Goal: Understand process/instructions: Learn how to perform a task or action

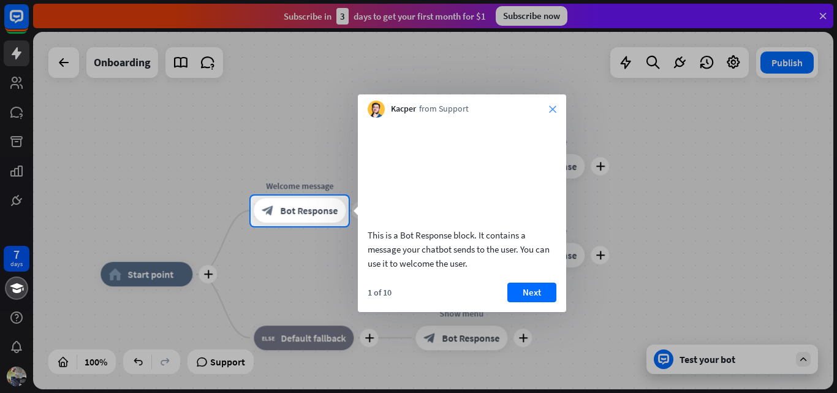
click at [552, 108] on icon "close" at bounding box center [552, 108] width 7 height 7
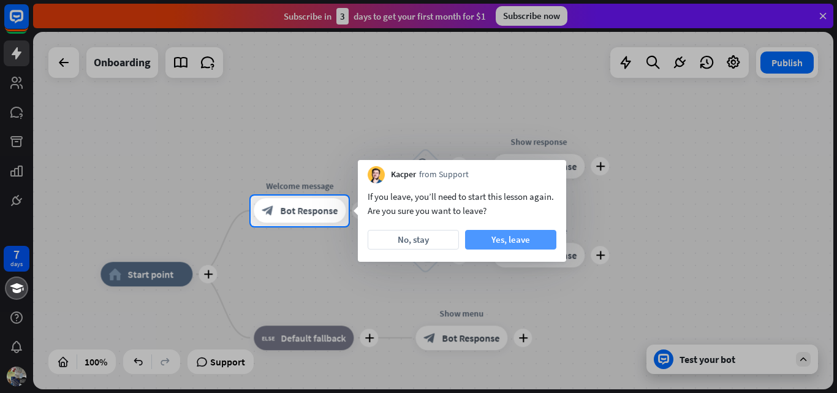
click at [492, 238] on button "Yes, leave" at bounding box center [510, 240] width 91 height 20
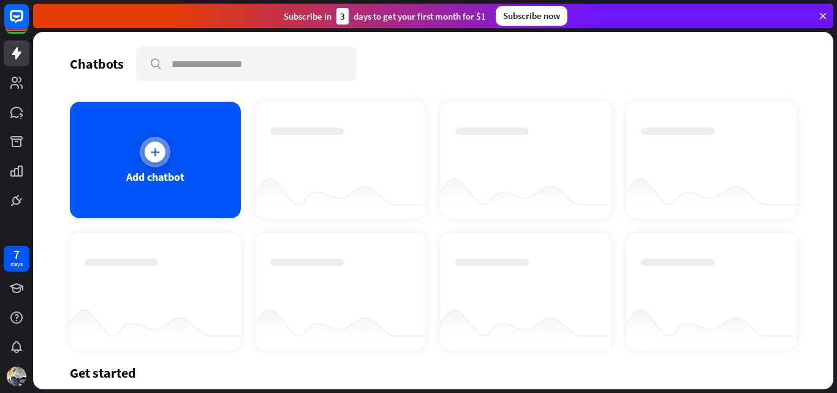
click at [172, 173] on div "Add chatbot" at bounding box center [155, 177] width 58 height 14
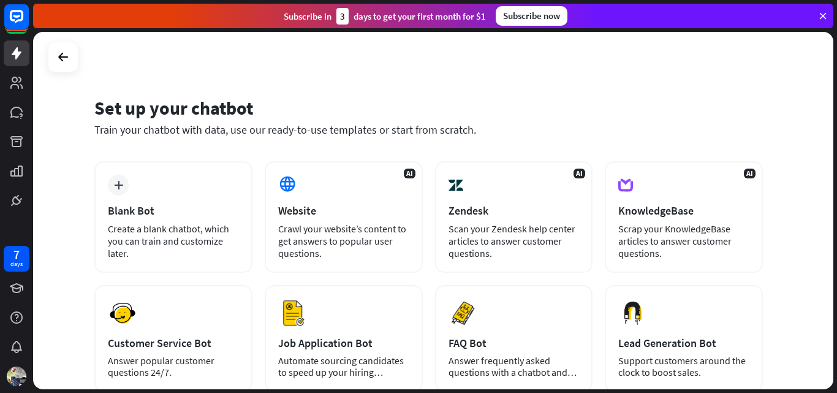
click at [172, 173] on div "plus Blank Bot Create a blank chatbot, which you can train and customize later." at bounding box center [173, 216] width 158 height 111
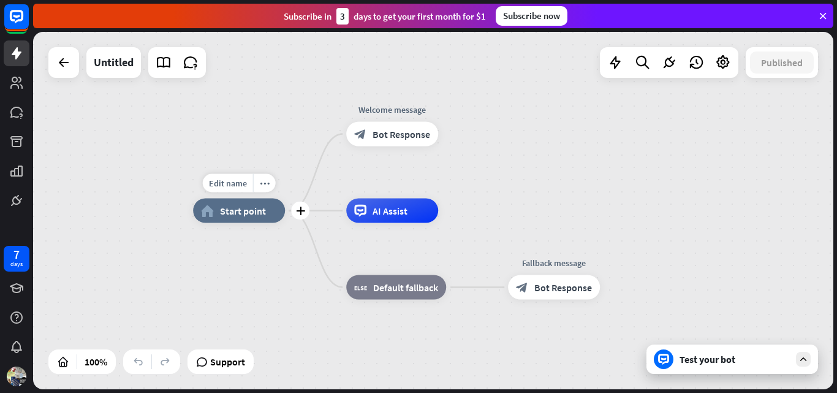
click at [236, 217] on div "home_2 Start point" at bounding box center [239, 210] width 92 height 25
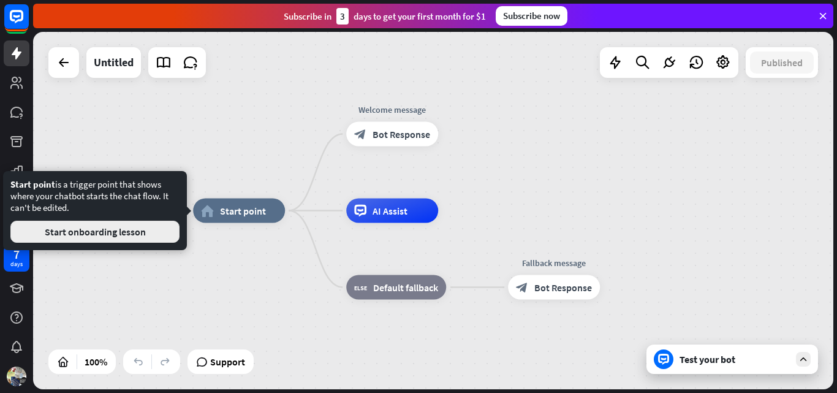
click at [175, 236] on button "Start onboarding lesson" at bounding box center [94, 232] width 169 height 22
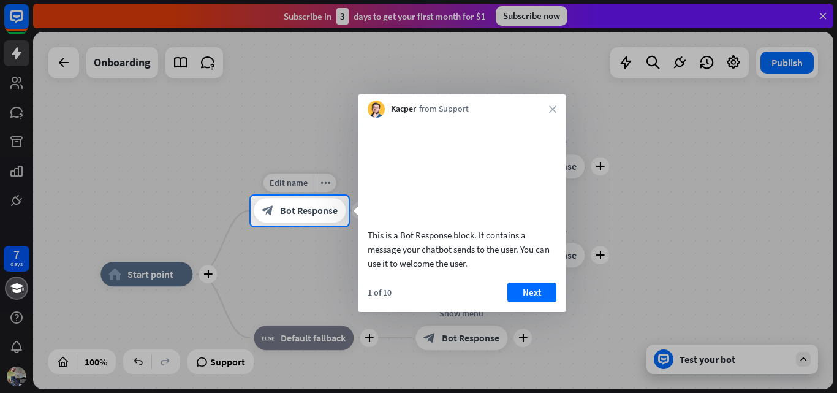
click at [301, 219] on div "block_bot_response Bot Response" at bounding box center [300, 210] width 92 height 25
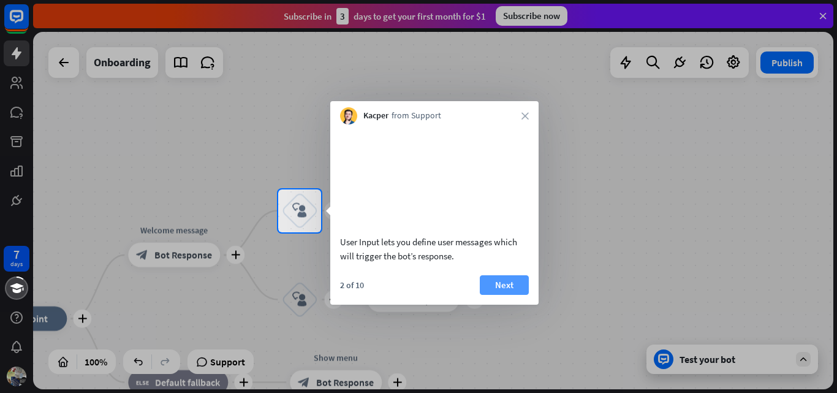
click at [513, 295] on button "Next" at bounding box center [504, 285] width 49 height 20
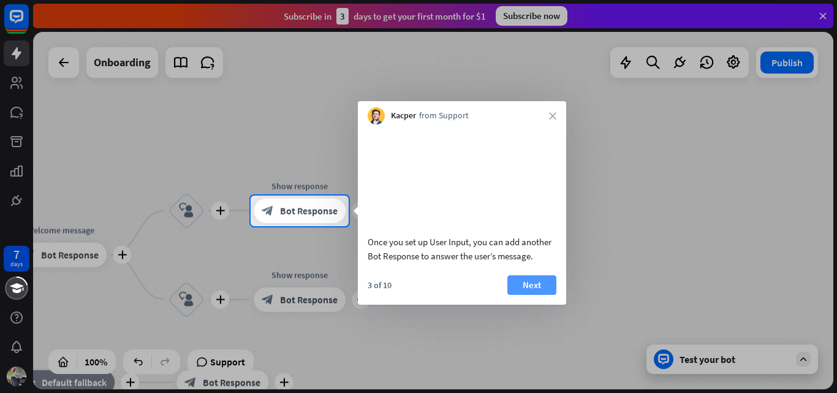
click at [524, 295] on button "Next" at bounding box center [531, 285] width 49 height 20
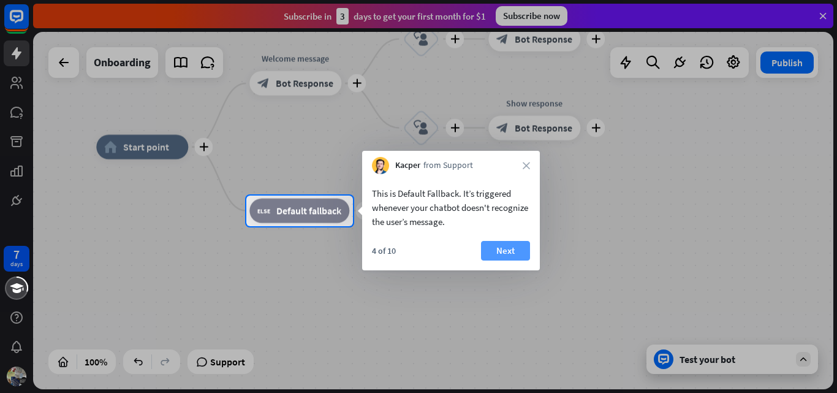
click at [505, 252] on button "Next" at bounding box center [505, 251] width 49 height 20
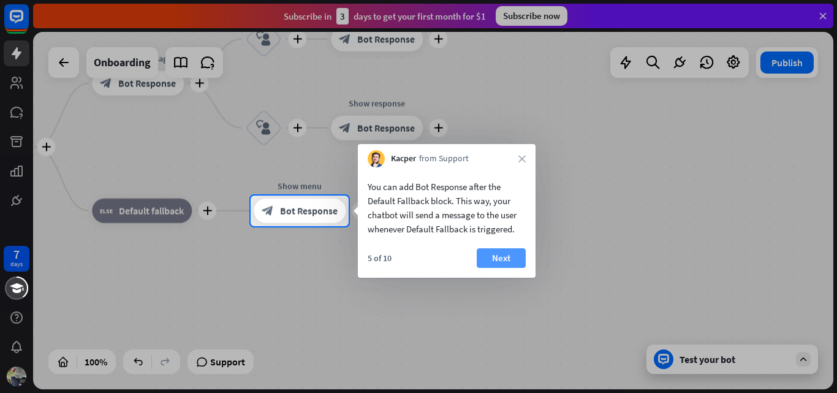
click at [511, 252] on button "Next" at bounding box center [501, 258] width 49 height 20
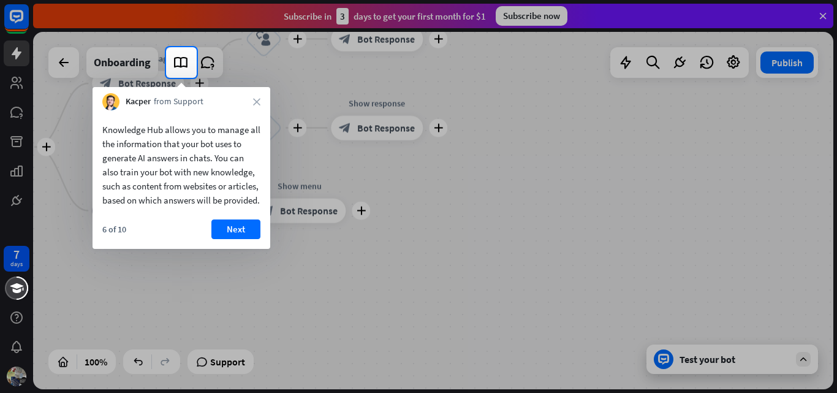
click at [230, 280] on div at bounding box center [418, 235] width 837 height 315
click at [221, 238] on button "Next" at bounding box center [235, 229] width 49 height 20
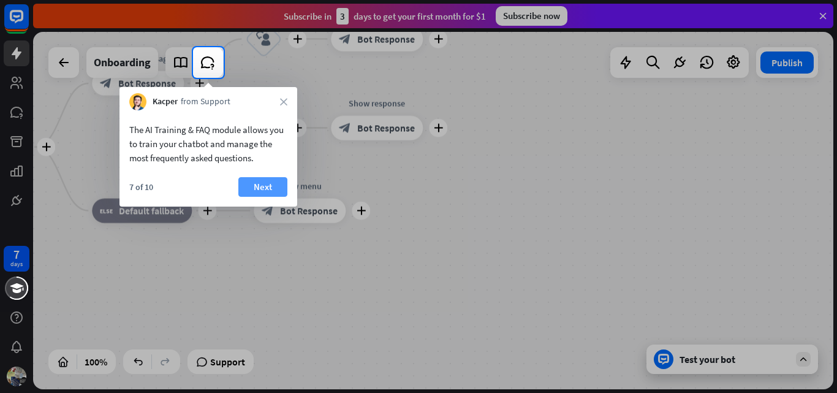
click at [257, 190] on button "Next" at bounding box center [262, 187] width 49 height 20
